Goal: Task Accomplishment & Management: Complete application form

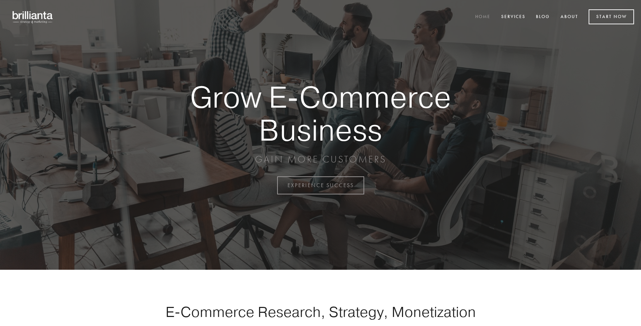
scroll to position [1819, 0]
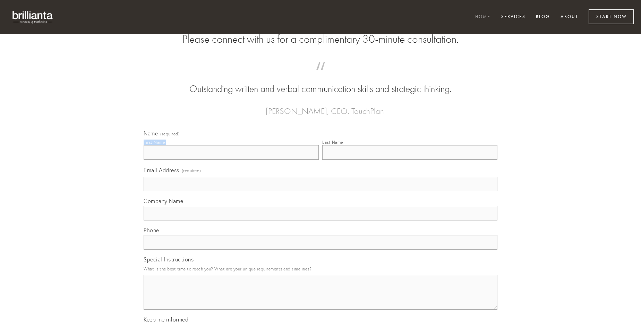
type input "[PERSON_NAME]"
click at [410, 160] on input "Last Name" at bounding box center [409, 152] width 175 height 15
type input "[PERSON_NAME]"
click at [321, 191] on input "Email Address (required)" at bounding box center [321, 184] width 354 height 15
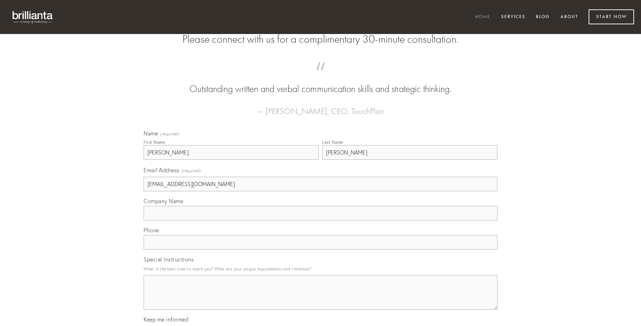
type input "[EMAIL_ADDRESS][DOMAIN_NAME]"
click at [321, 220] on input "Company Name" at bounding box center [321, 213] width 354 height 15
type input "adeo"
click at [321, 250] on input "text" at bounding box center [321, 242] width 354 height 15
click at [321, 298] on textarea "Special Instructions" at bounding box center [321, 292] width 354 height 35
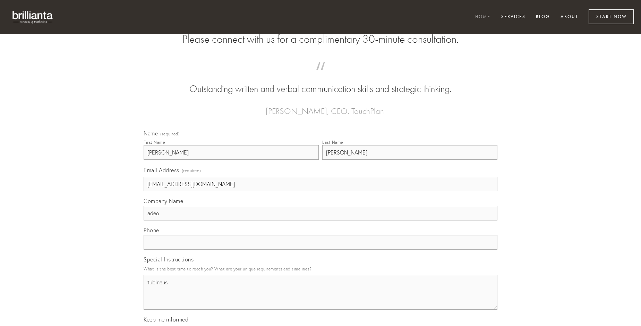
type textarea "tubineus"
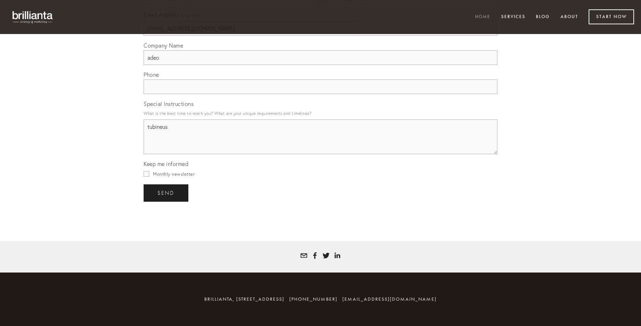
click at [167, 193] on span "send" at bounding box center [166, 193] width 17 height 6
